Goal: Task Accomplishment & Management: Complete application form

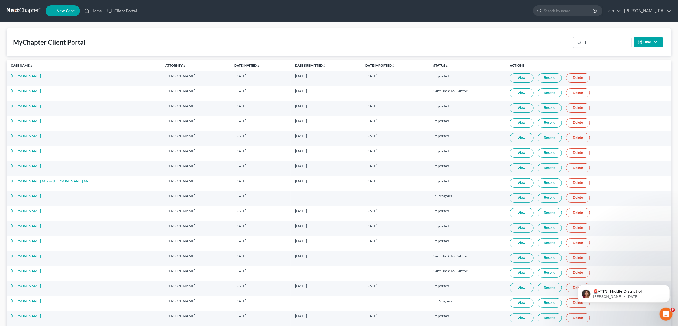
click at [61, 11] on span "New Case" at bounding box center [66, 11] width 18 height 4
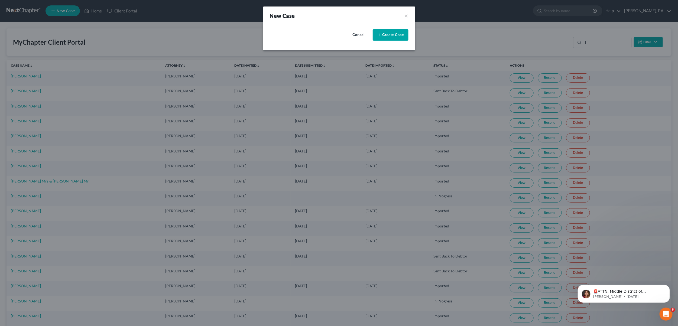
select select "57"
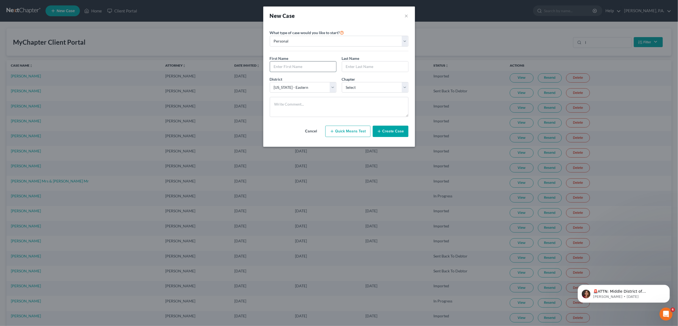
click at [309, 69] on input "text" at bounding box center [303, 66] width 66 height 10
type input "[PERSON_NAME]"
type input "White"
click at [404, 87] on select "Select 7 11 12 13" at bounding box center [375, 87] width 67 height 11
select select "3"
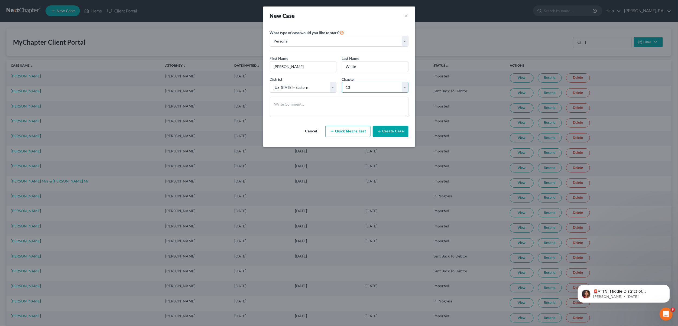
click at [342, 82] on select "Select 7 11 12 13" at bounding box center [375, 87] width 67 height 11
click at [381, 132] on icon "button" at bounding box center [379, 131] width 4 height 4
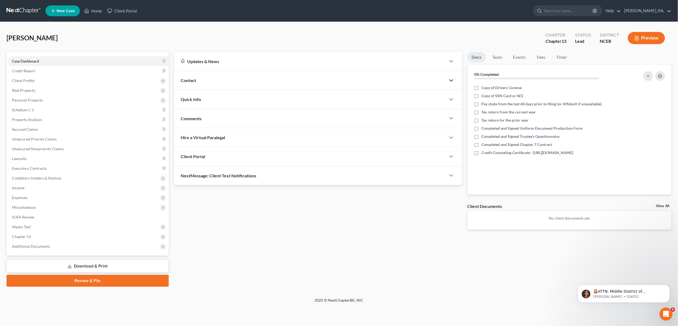
click at [450, 80] on polyline "button" at bounding box center [450, 81] width 3 height 2
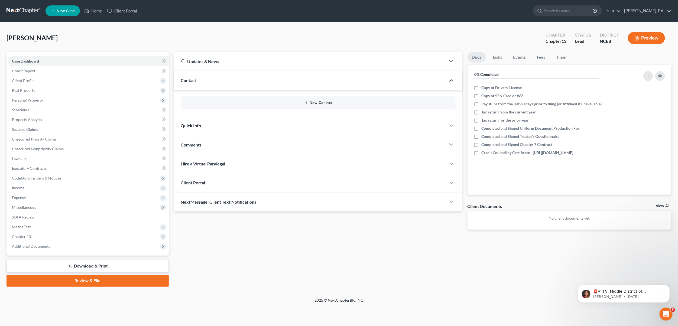
click at [319, 104] on button "New Contact" at bounding box center [318, 103] width 266 height 4
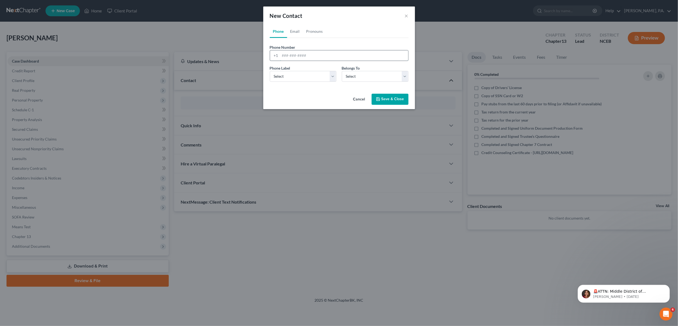
click at [289, 57] on input "tel" at bounding box center [344, 55] width 128 height 10
click at [296, 51] on input "tel" at bounding box center [344, 55] width 128 height 10
paste input "[PHONE_NUMBER]"
type input "[PHONE_NUMBER]"
click at [335, 79] on select "Select Mobile Home Work Other" at bounding box center [303, 76] width 67 height 11
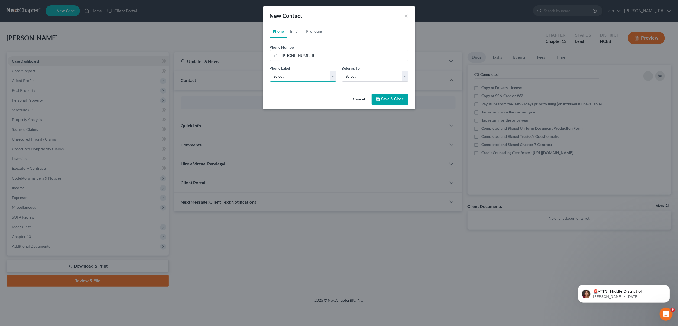
select select "0"
click at [270, 71] on select "Select Mobile Home Work Other" at bounding box center [303, 76] width 67 height 11
click at [406, 76] on select "Select Client Other" at bounding box center [375, 76] width 67 height 11
select select "0"
click at [342, 71] on select "Select Client Other" at bounding box center [375, 76] width 67 height 11
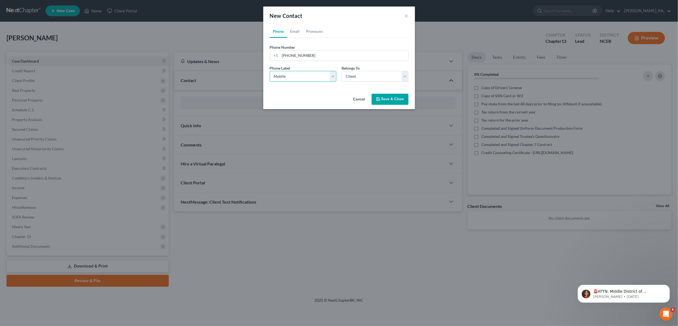
click at [332, 74] on select "Select Mobile Home Work Other" at bounding box center [303, 76] width 67 height 11
select select "2"
click at [270, 71] on select "Select Mobile Home Work Other" at bounding box center [303, 76] width 67 height 11
click at [393, 99] on button "Save & Close" at bounding box center [389, 99] width 37 height 11
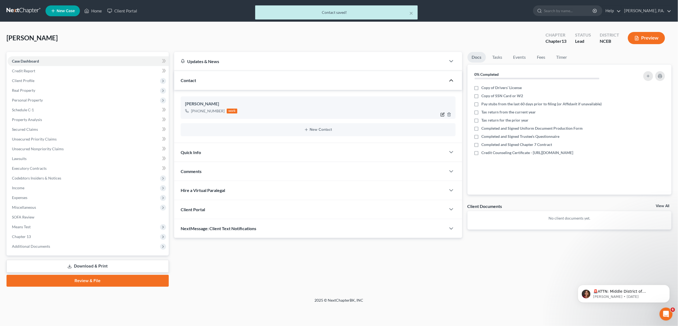
click at [442, 115] on icon "button" at bounding box center [443, 114] width 2 height 2
select select "2"
select select "0"
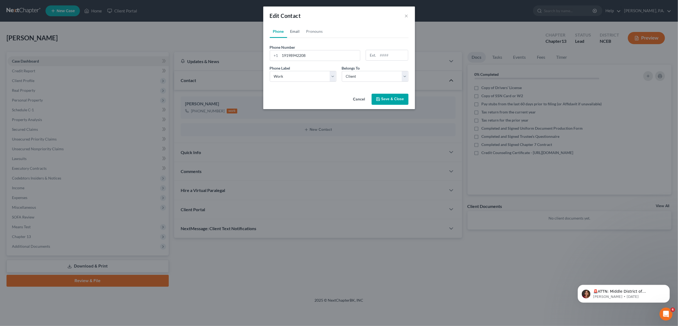
click at [292, 32] on link "Email" at bounding box center [295, 31] width 16 height 13
click at [302, 58] on input "email" at bounding box center [344, 55] width 128 height 10
type input "[EMAIL_ADDRESS][DOMAIN_NAME]"
click at [329, 78] on select "Select Home Work Other" at bounding box center [303, 76] width 67 height 11
click at [270, 71] on select "Select Home Work Other" at bounding box center [303, 76] width 67 height 11
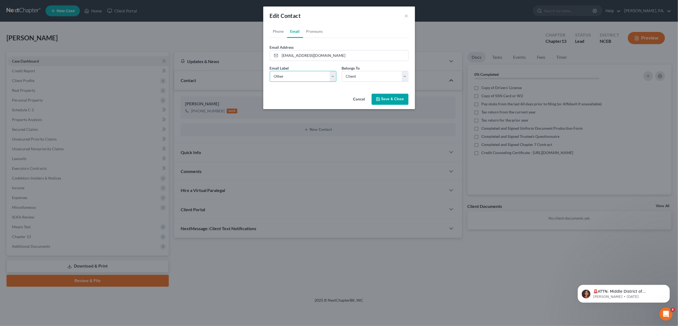
click at [332, 74] on select "Select Home Work Other" at bounding box center [303, 76] width 67 height 11
select select "0"
click at [270, 71] on select "Select Home Work Other" at bounding box center [303, 76] width 67 height 11
click at [406, 77] on select "Select Client Other" at bounding box center [375, 76] width 67 height 11
select select "1"
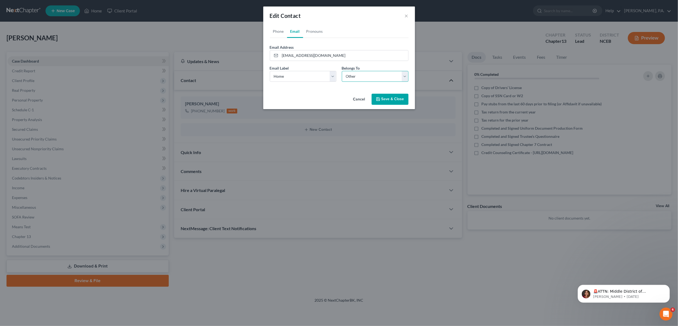
click at [342, 71] on select "Select Client Other" at bounding box center [375, 76] width 67 height 11
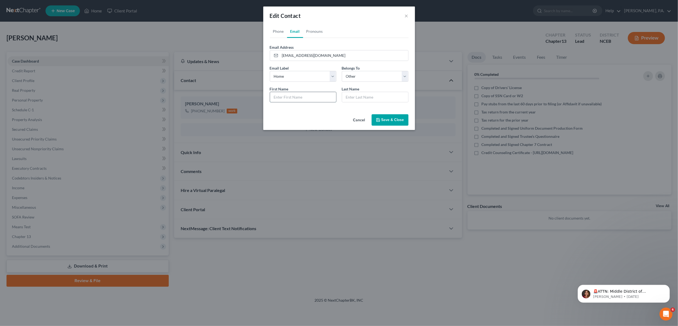
click at [299, 100] on input "text" at bounding box center [303, 97] width 66 height 10
type input "[PERSON_NAME]"
type input "Peacock"
click at [282, 29] on link "Phone" at bounding box center [278, 31] width 17 height 13
click at [294, 30] on link "Email" at bounding box center [295, 31] width 16 height 13
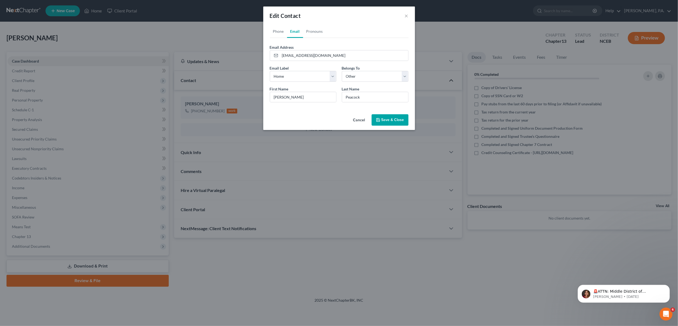
click at [392, 123] on button "Save & Close" at bounding box center [389, 119] width 37 height 11
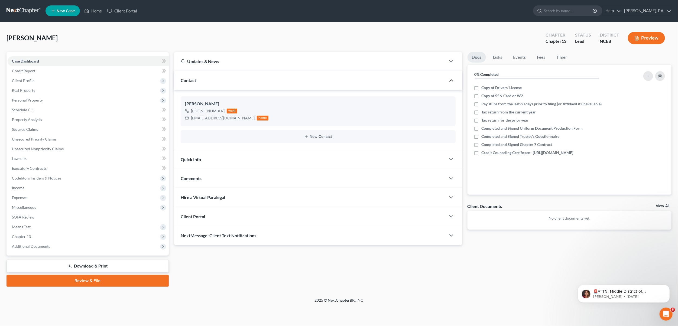
click at [206, 220] on div "Client Portal" at bounding box center [310, 216] width 272 height 19
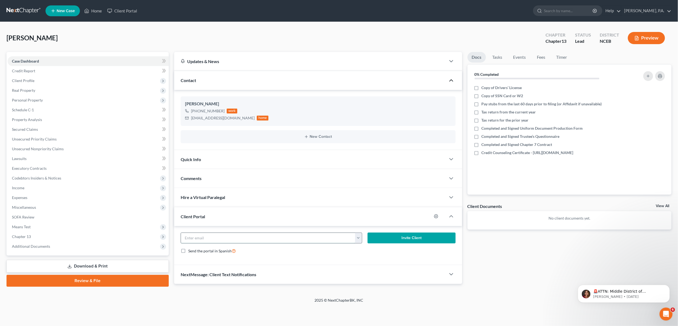
click at [228, 238] on input "email" at bounding box center [268, 238] width 174 height 10
click at [361, 240] on button "button" at bounding box center [358, 238] width 7 height 10
click at [363, 252] on link "[EMAIL_ADDRESS][DOMAIN_NAME]" at bounding box center [392, 249] width 74 height 9
type input "[EMAIL_ADDRESS][DOMAIN_NAME]"
click at [412, 241] on button "Invite Client" at bounding box center [411, 238] width 88 height 11
